Goal: Task Accomplishment & Management: Manage account settings

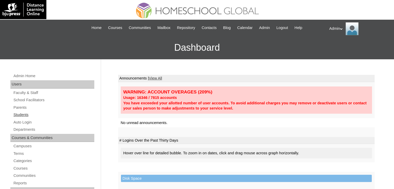
click at [25, 116] on link "Students" at bounding box center [53, 115] width 81 height 6
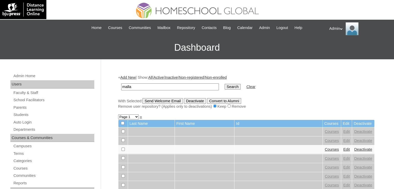
type input "malla"
click at [225, 85] on input "Search" at bounding box center [233, 87] width 16 height 6
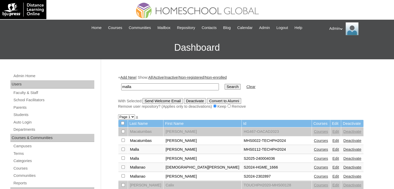
click at [333, 157] on link "Edit" at bounding box center [336, 159] width 6 height 4
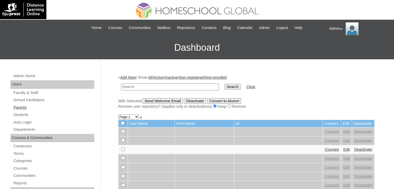
click at [17, 106] on link "Parents" at bounding box center [53, 108] width 81 height 6
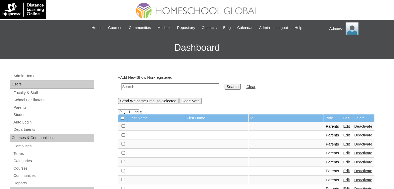
click at [144, 87] on input "text" at bounding box center [170, 87] width 98 height 7
type input "[PERSON_NAME]"
click at [225, 86] on input "Search" at bounding box center [233, 87] width 16 height 6
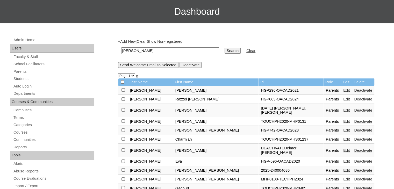
scroll to position [36, 0]
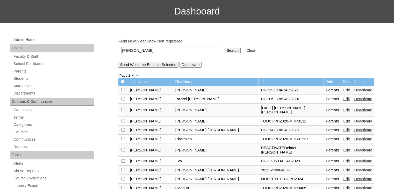
click at [344, 168] on link "Edit" at bounding box center [347, 170] width 6 height 4
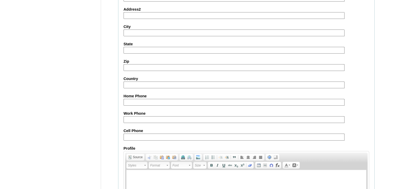
scroll to position [487, 0]
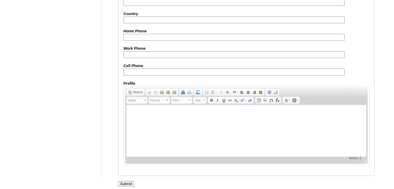
click at [128, 181] on input "Submit" at bounding box center [126, 184] width 16 height 6
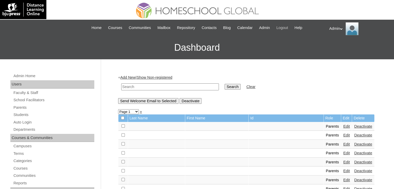
click at [284, 29] on span "Logout" at bounding box center [283, 28] width 12 height 6
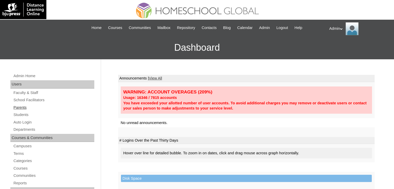
click at [23, 107] on link "Parents" at bounding box center [53, 108] width 81 height 6
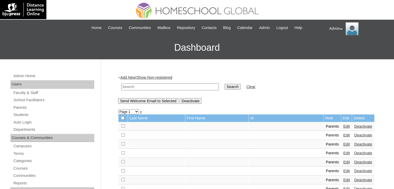
click at [150, 86] on input "text" at bounding box center [170, 87] width 98 height 7
type input "[PERSON_NAME]"
click at [225, 87] on input "Search" at bounding box center [233, 87] width 16 height 6
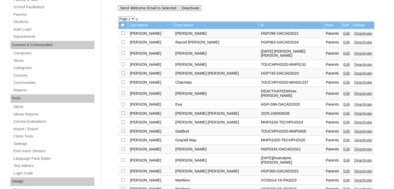
scroll to position [93, 0]
click at [344, 112] on link "Edit" at bounding box center [347, 114] width 6 height 4
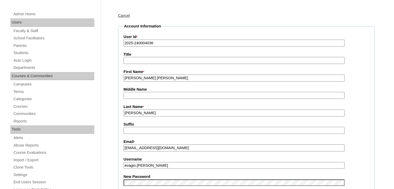
scroll to position [62, 0]
drag, startPoint x: 160, startPoint y: 165, endPoint x: 114, endPoint y: 167, distance: 46.2
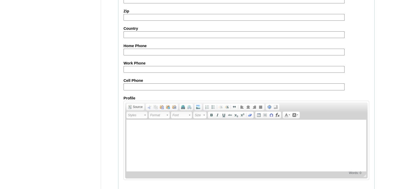
scroll to position [487, 0]
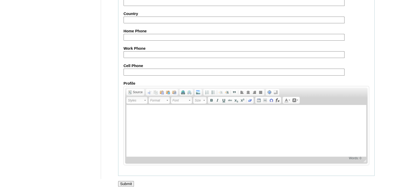
click at [124, 182] on input "Submit" at bounding box center [126, 184] width 16 height 6
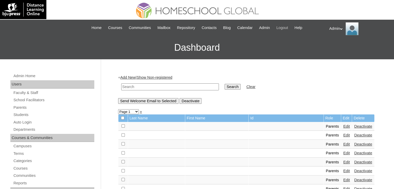
click at [288, 26] on span "Logout" at bounding box center [283, 28] width 12 height 6
